Goal: Find specific page/section: Find specific page/section

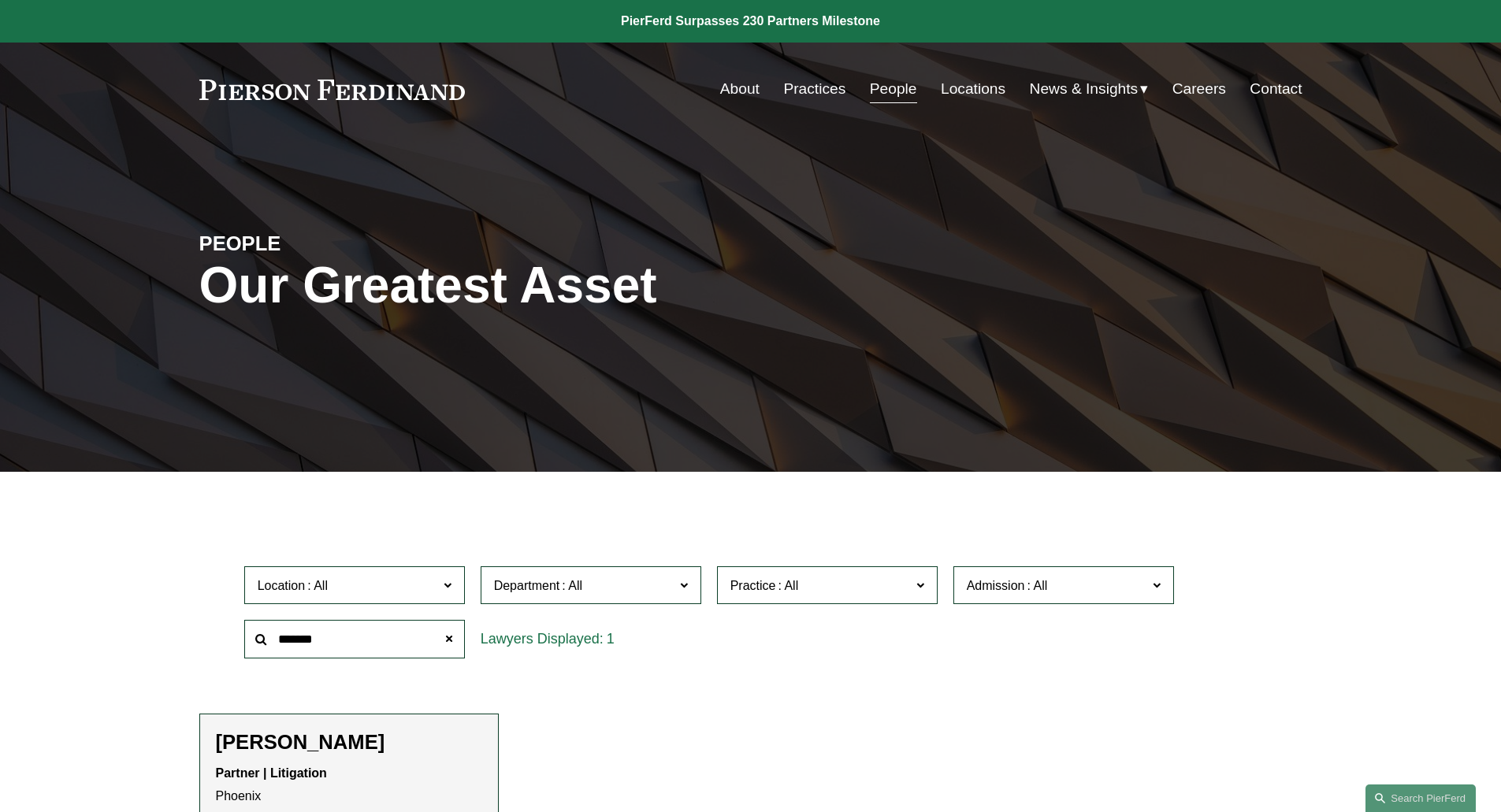
scroll to position [126, 0]
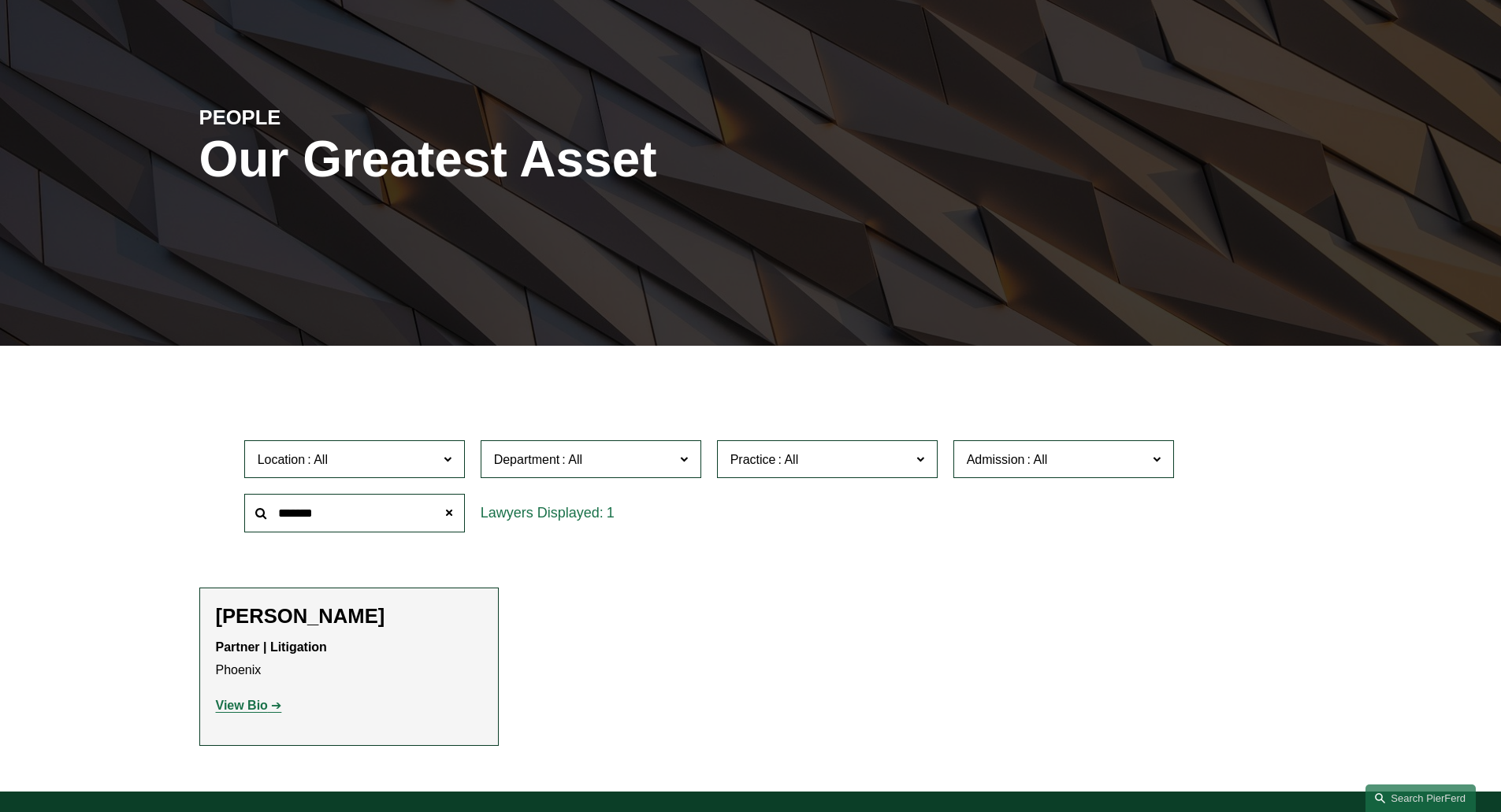
click at [511, 467] on span "Department" at bounding box center [584, 459] width 180 height 21
click at [0, 0] on link "Litigation" at bounding box center [0, 0] width 0 height 0
click at [447, 515] on span at bounding box center [448, 512] width 31 height 31
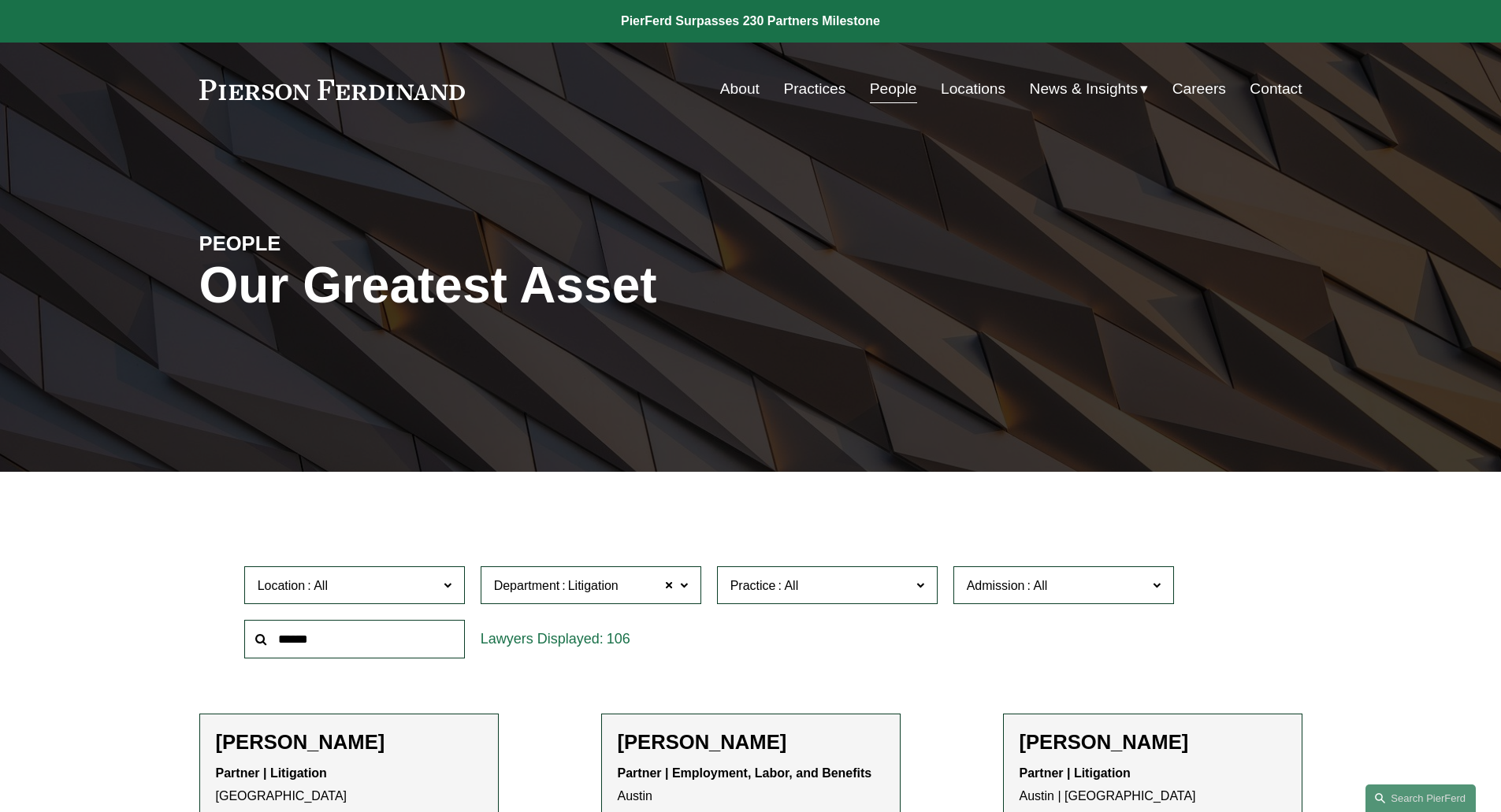
click at [808, 84] on link "Practices" at bounding box center [814, 89] width 62 height 30
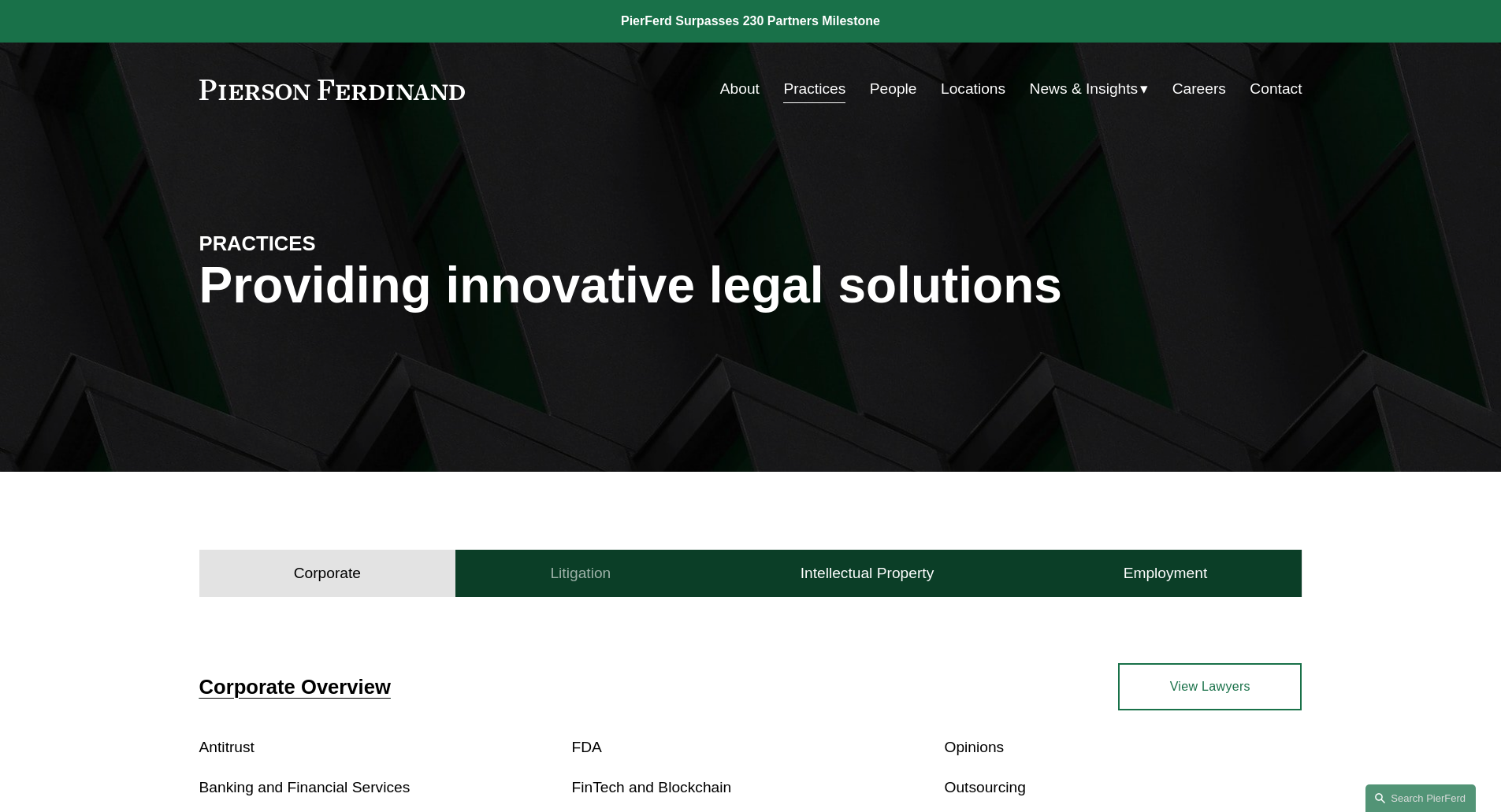
click at [559, 564] on h4 "Litigation" at bounding box center [580, 573] width 60 height 19
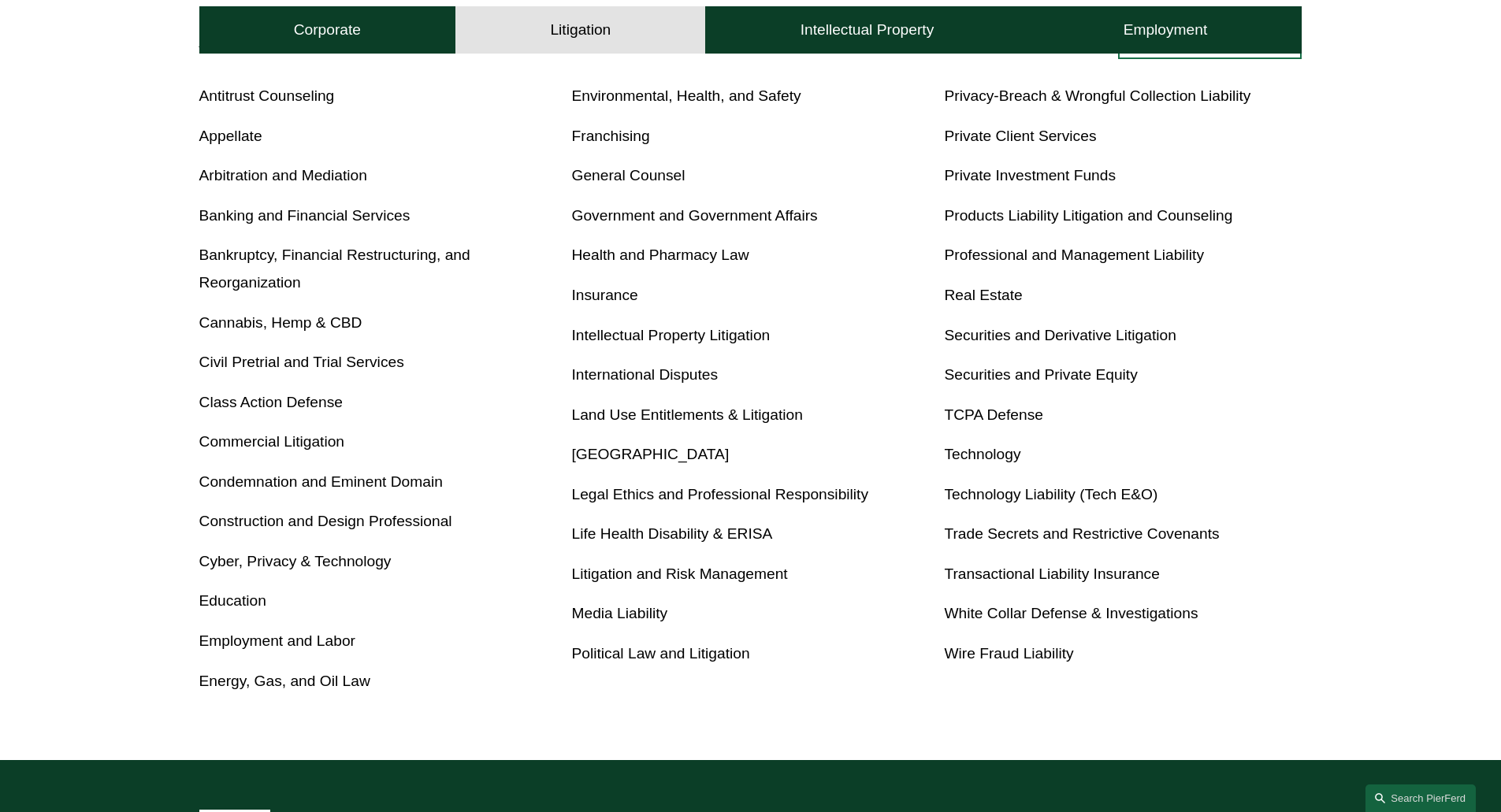
scroll to position [711, 0]
